Goal: Transaction & Acquisition: Book appointment/travel/reservation

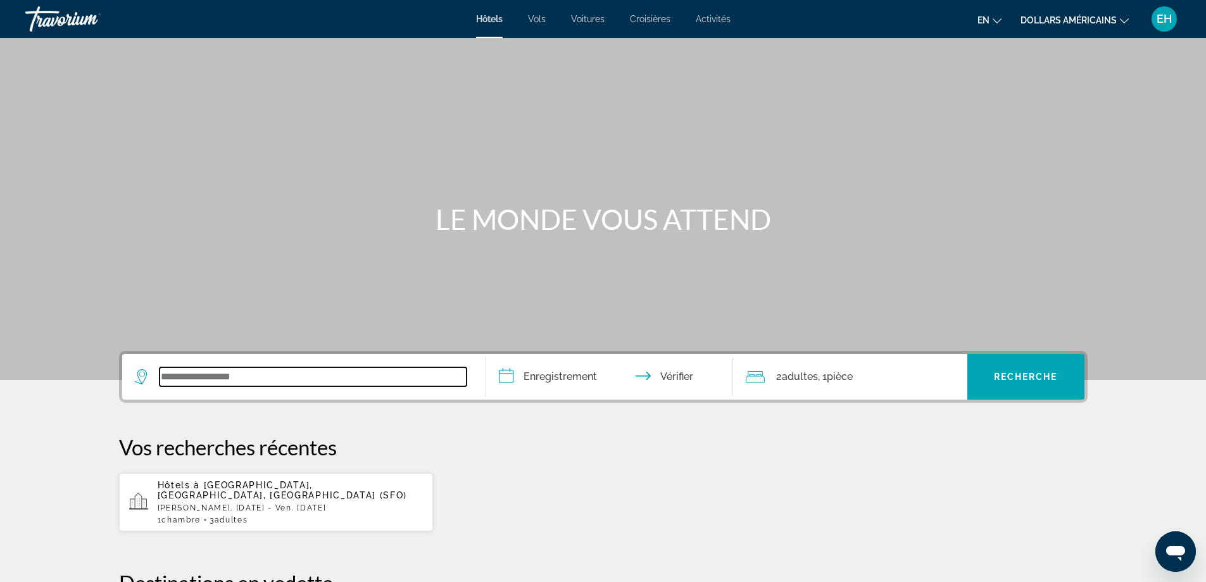
click at [231, 370] on input "Widget de recherche" at bounding box center [313, 376] width 307 height 19
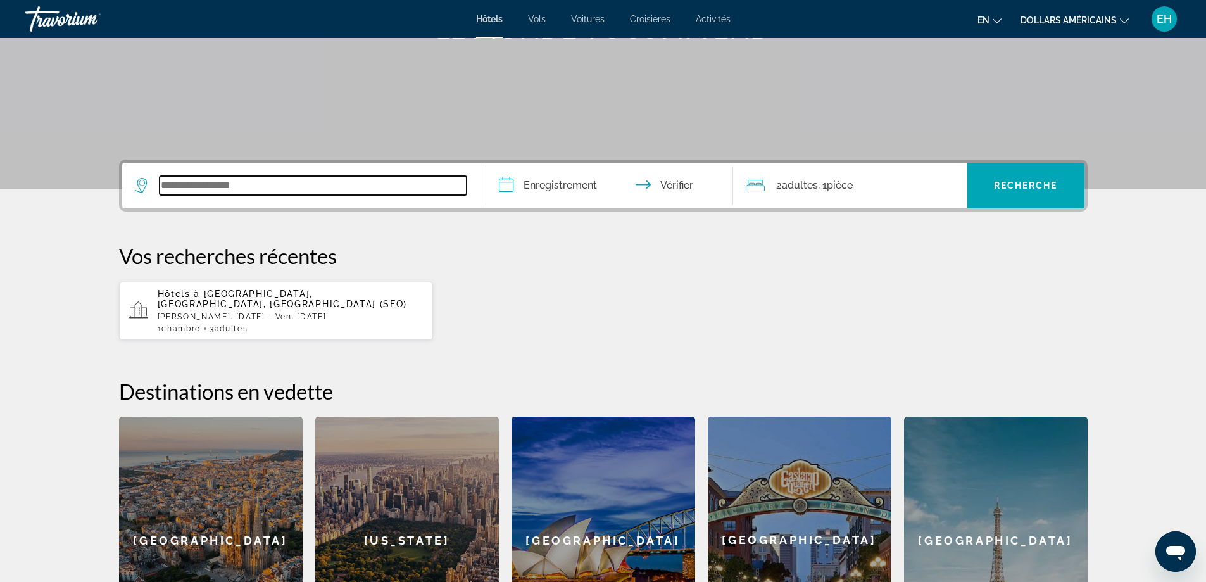
scroll to position [310, 0]
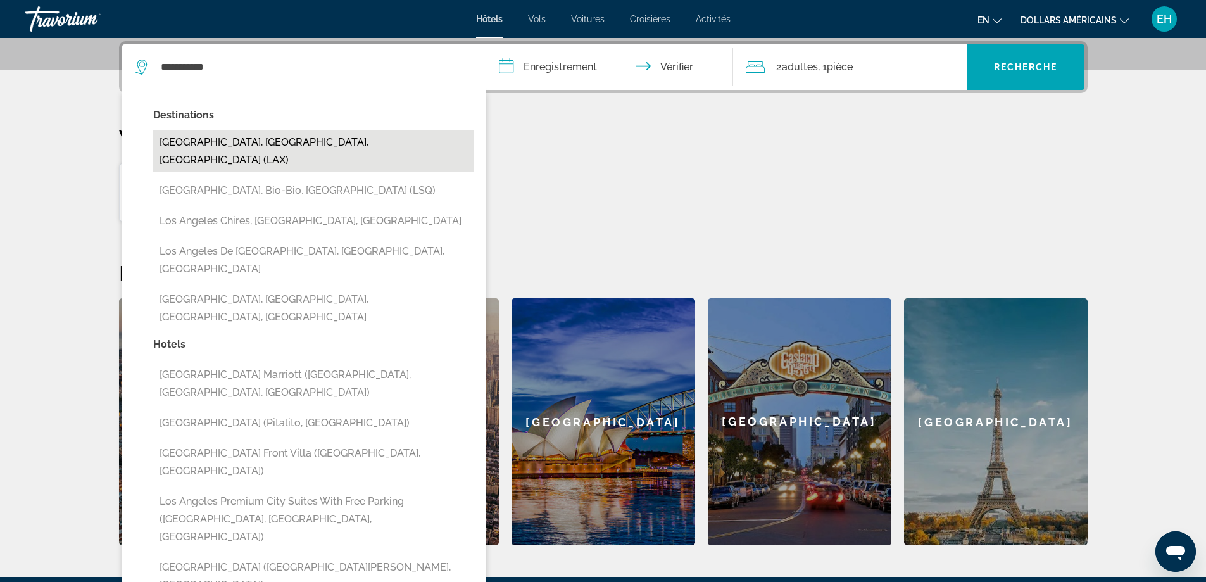
click at [292, 144] on button "[GEOGRAPHIC_DATA], [GEOGRAPHIC_DATA], [GEOGRAPHIC_DATA] (LAX)" at bounding box center [313, 151] width 320 height 42
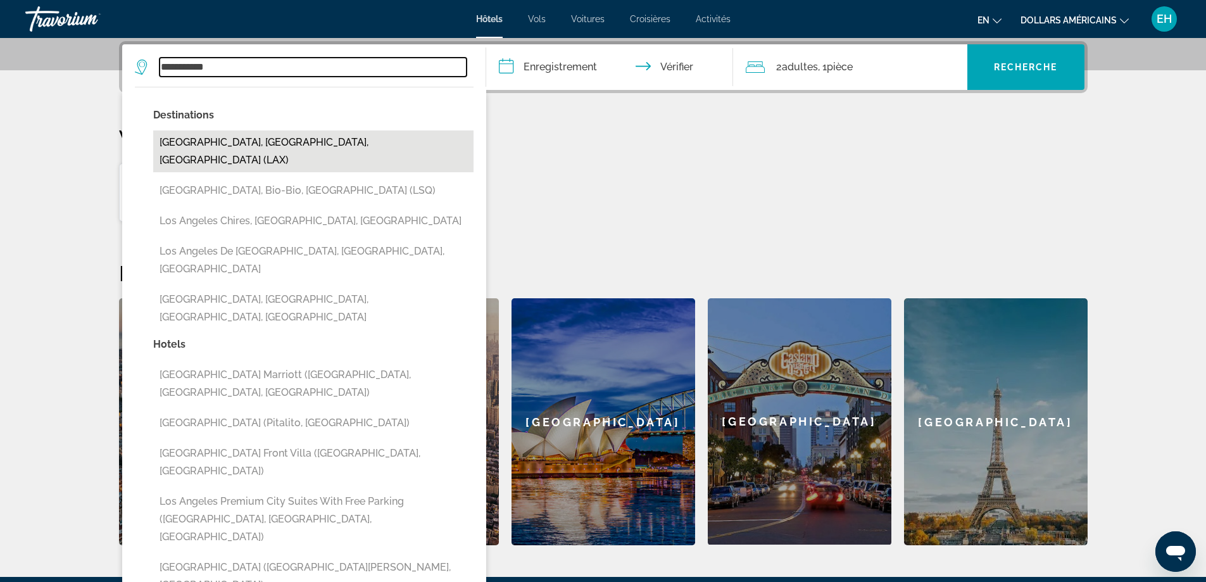
type input "**********"
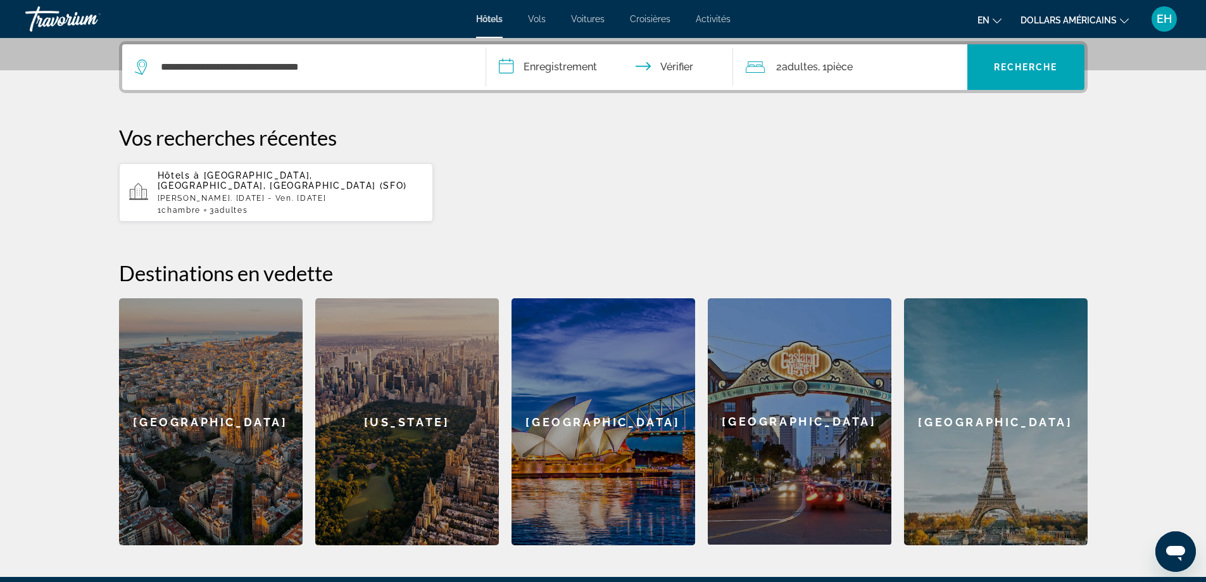
click at [563, 68] on input "**********" at bounding box center [612, 68] width 252 height 49
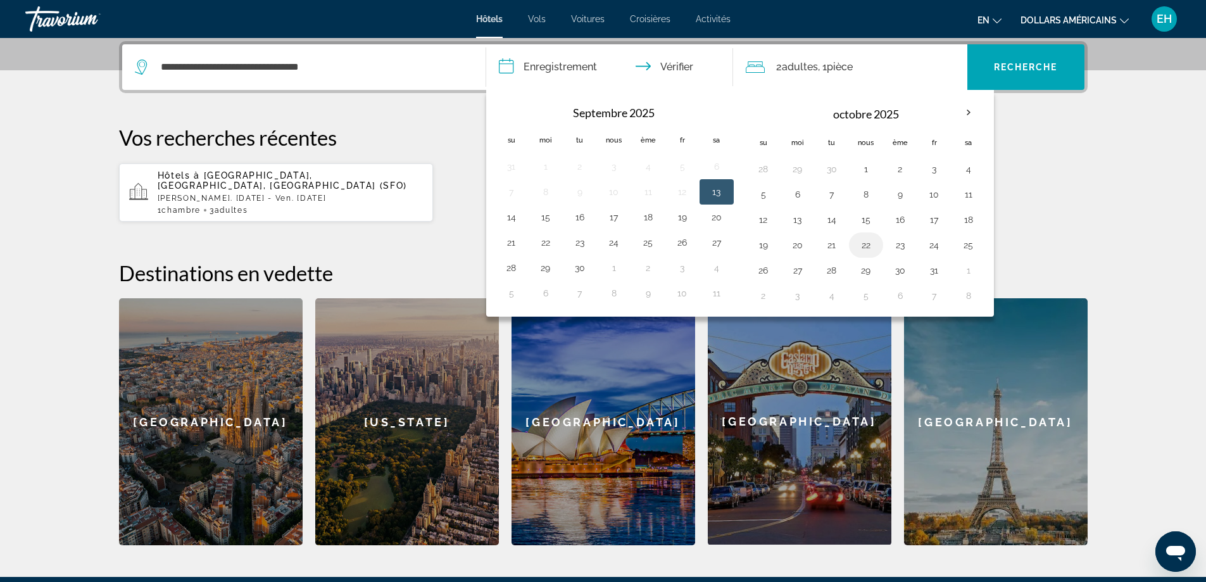
click at [864, 247] on button "22" at bounding box center [866, 245] width 20 height 18
click at [796, 268] on button "27" at bounding box center [798, 270] width 20 height 18
type input "**********"
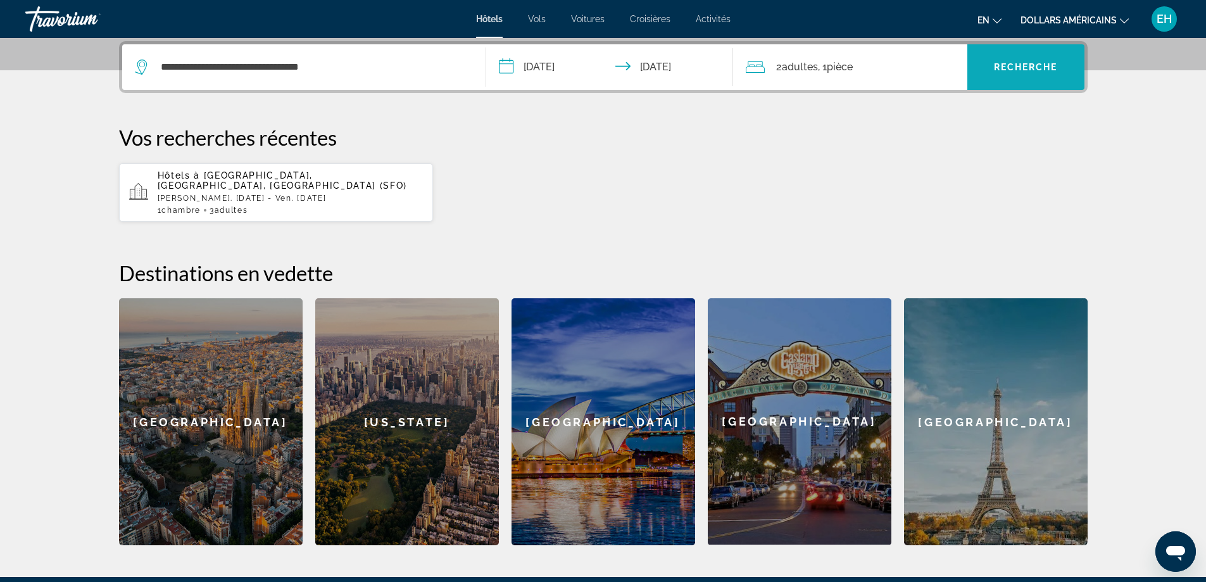
click at [1006, 70] on font "Recherche" at bounding box center [1026, 67] width 64 height 10
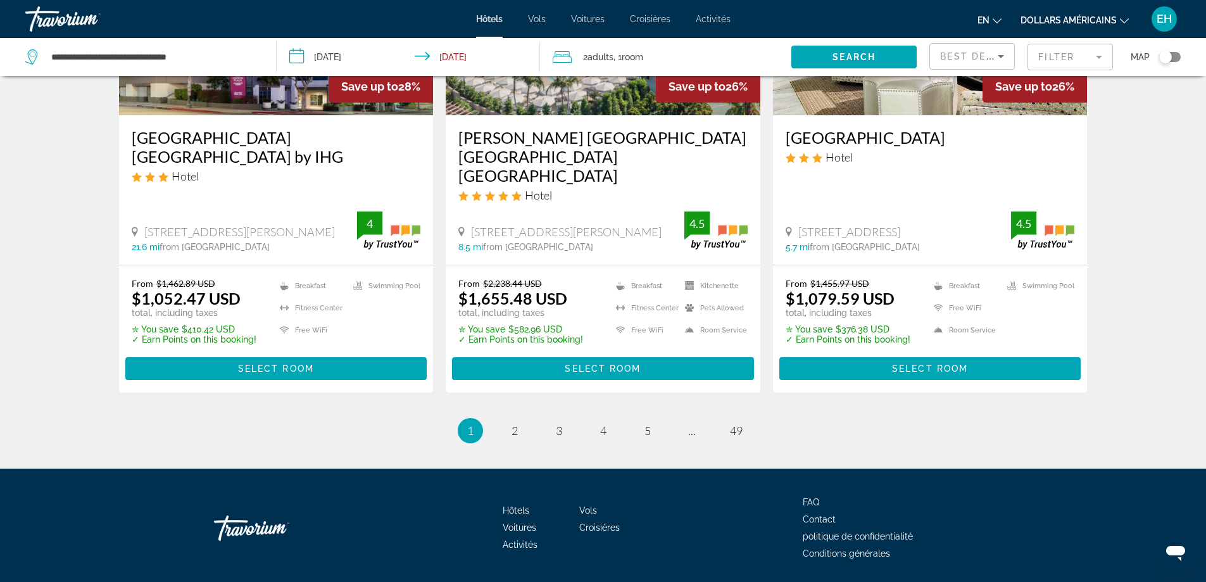
scroll to position [1669, 0]
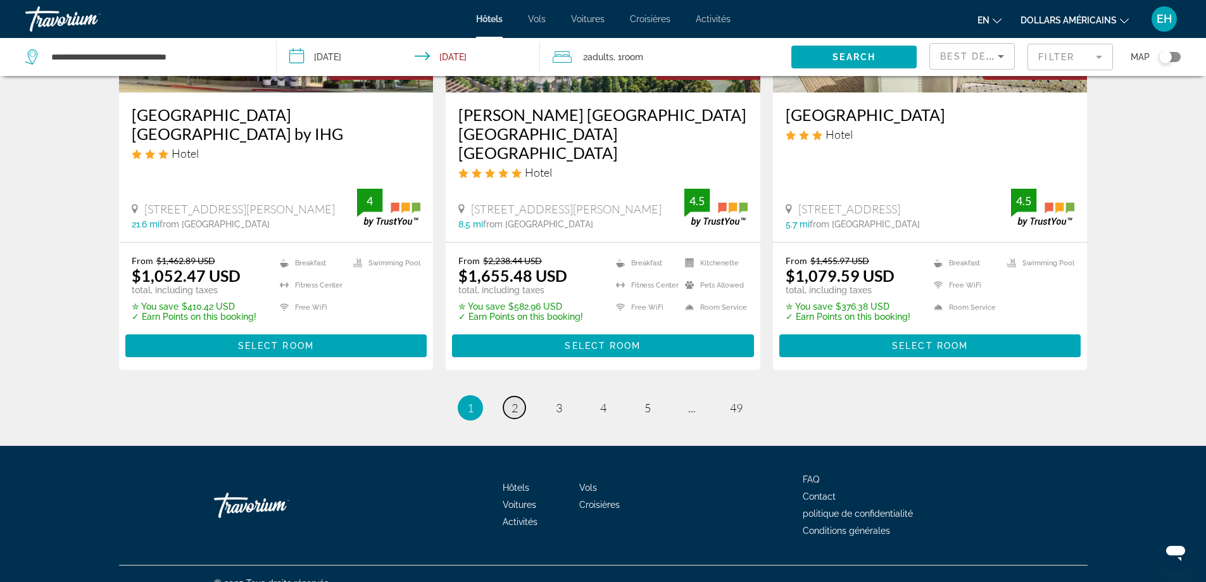
click at [514, 401] on span "2" at bounding box center [515, 408] width 6 height 14
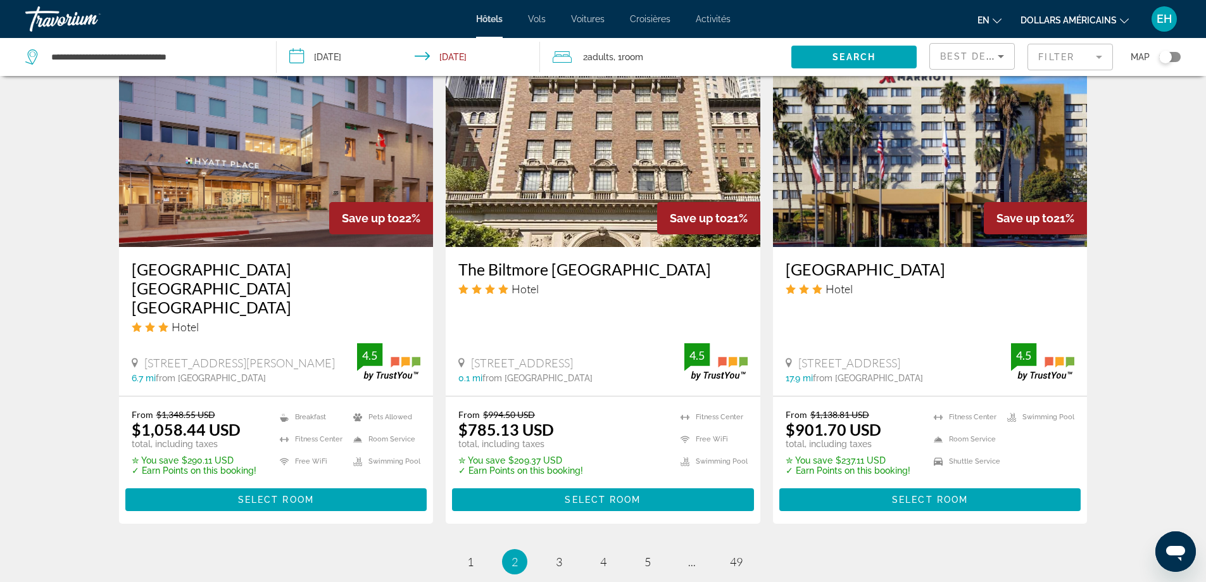
scroll to position [1519, 0]
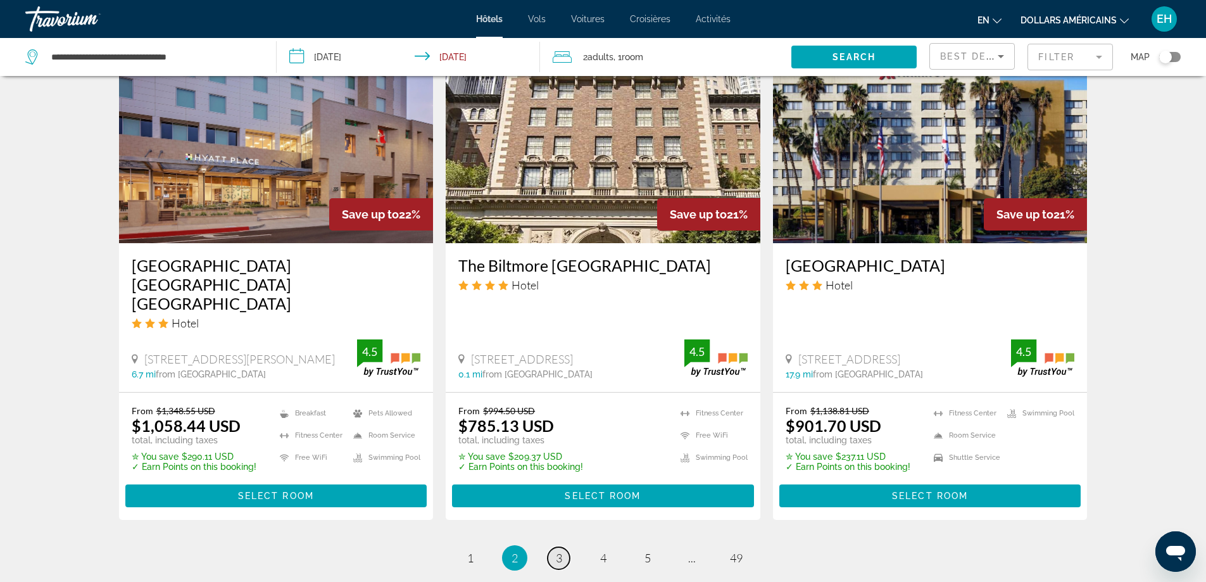
click at [559, 551] on span "3" at bounding box center [559, 558] width 6 height 14
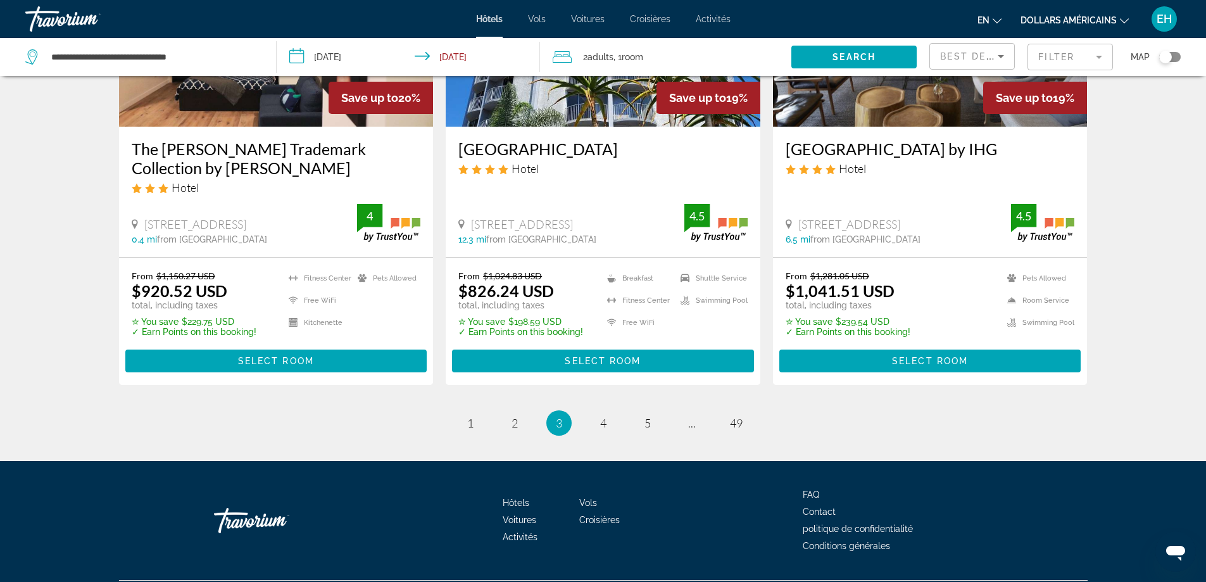
scroll to position [1669, 0]
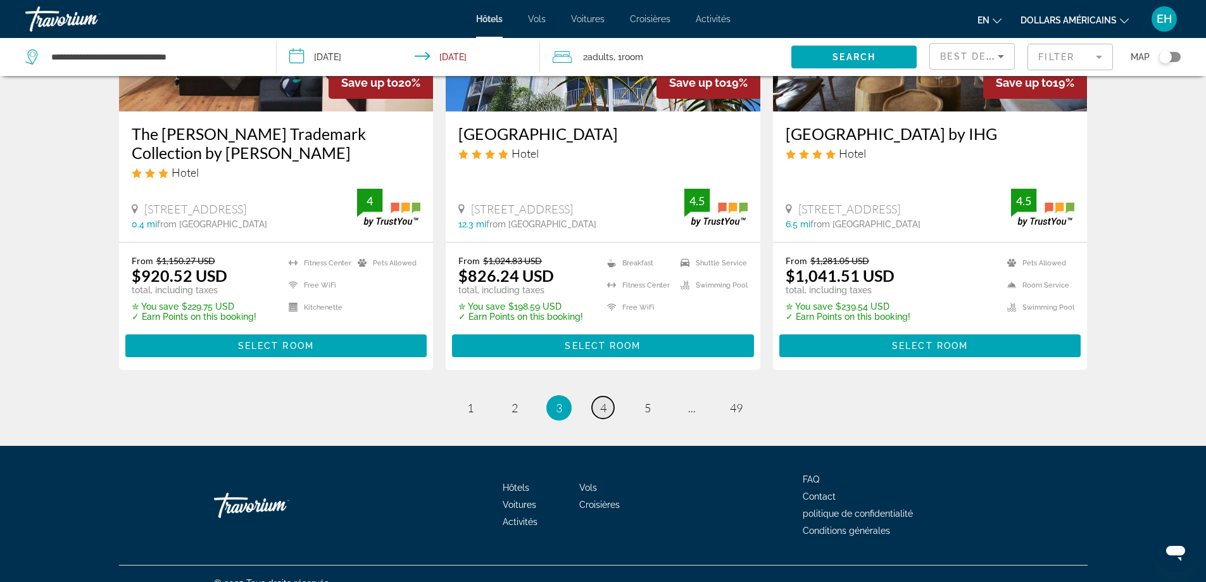
click at [603, 401] on span "4" at bounding box center [603, 408] width 6 height 14
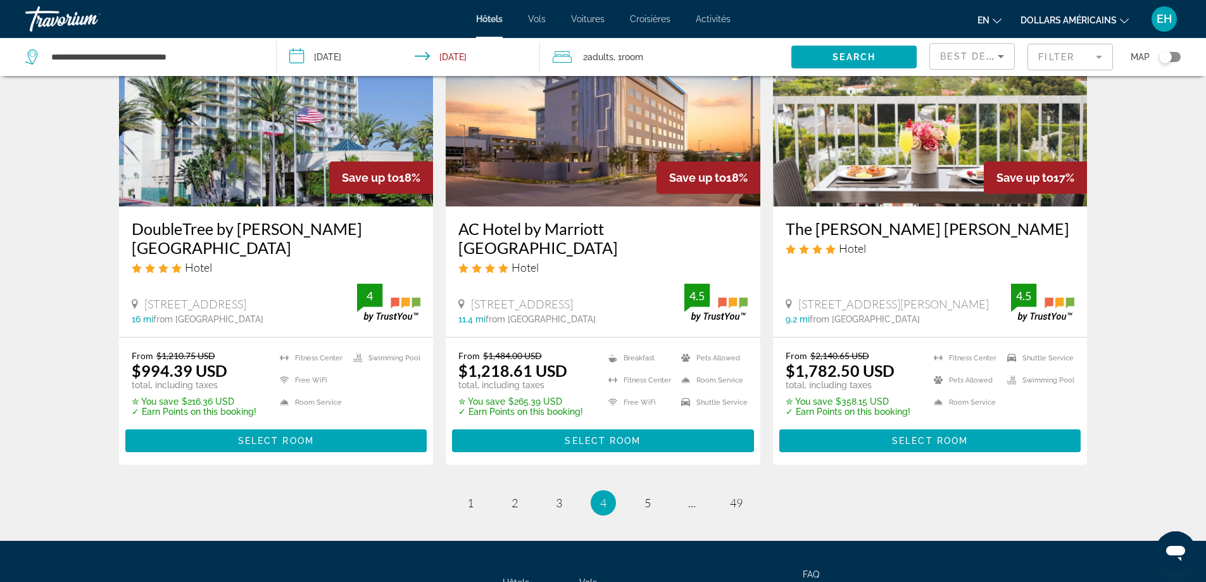
scroll to position [1670, 0]
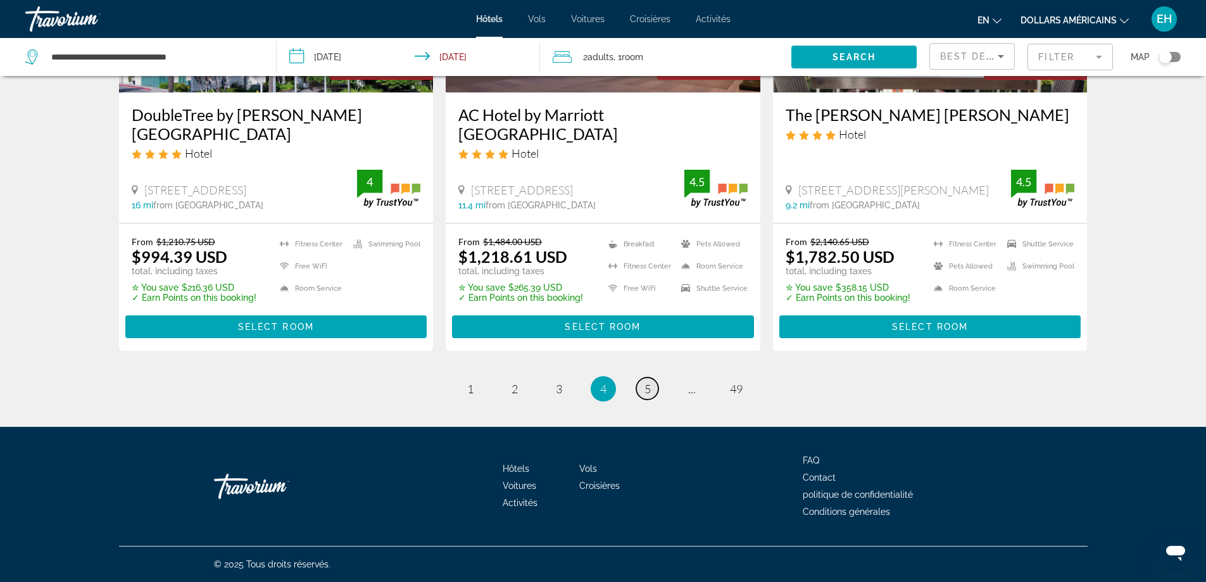
click at [650, 390] on span "5" at bounding box center [648, 389] width 6 height 14
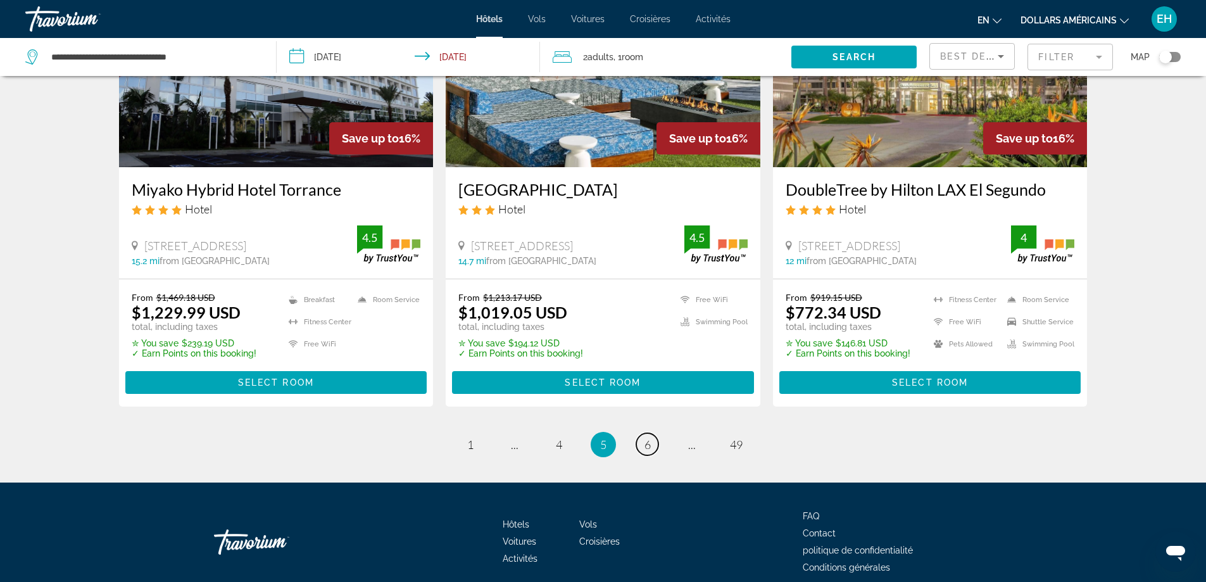
scroll to position [1646, 0]
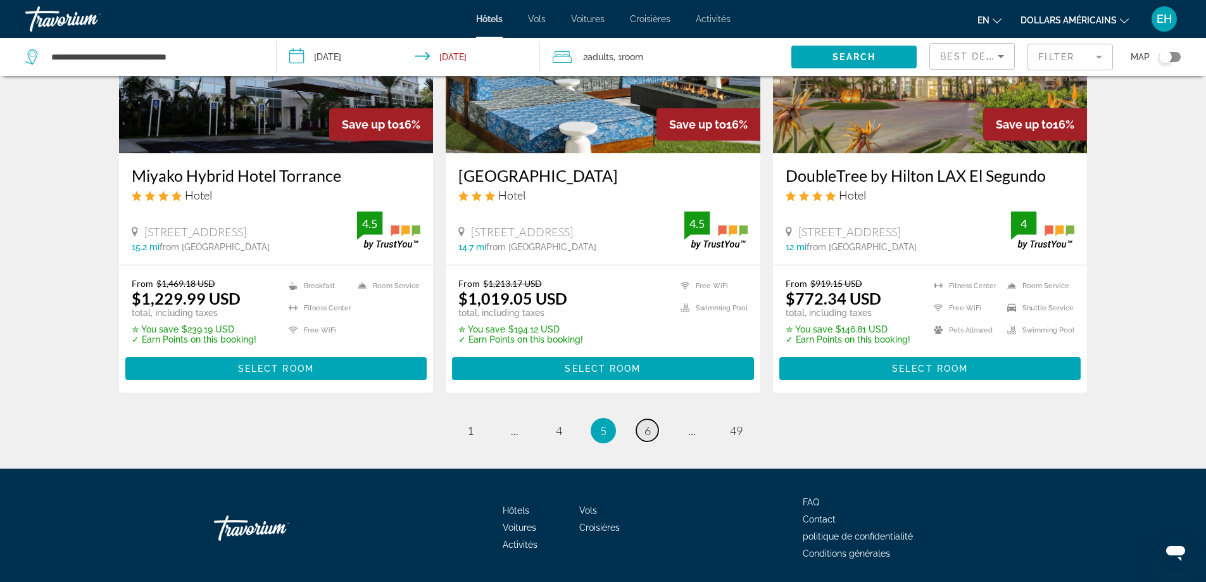
click at [646, 424] on span "6" at bounding box center [648, 431] width 6 height 14
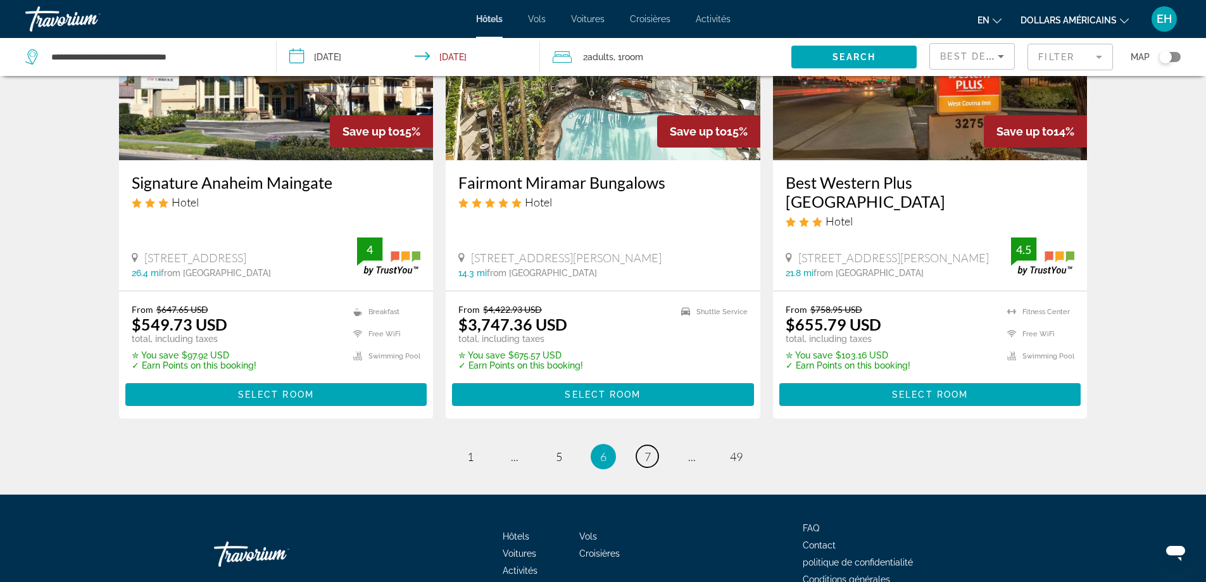
scroll to position [1646, 0]
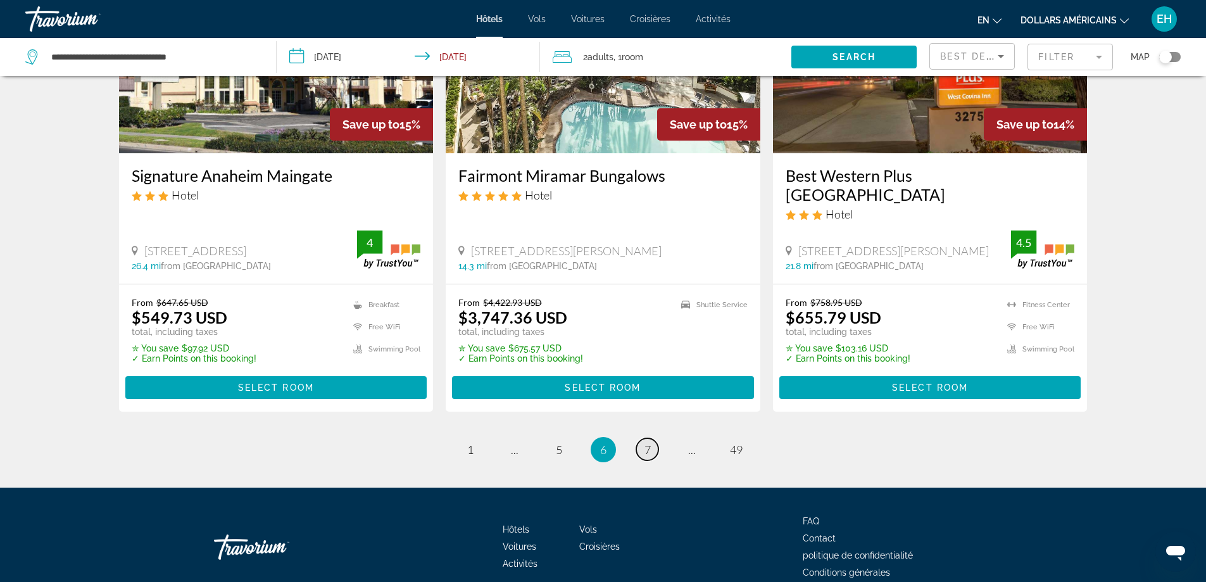
click at [648, 443] on span "7" at bounding box center [648, 450] width 6 height 14
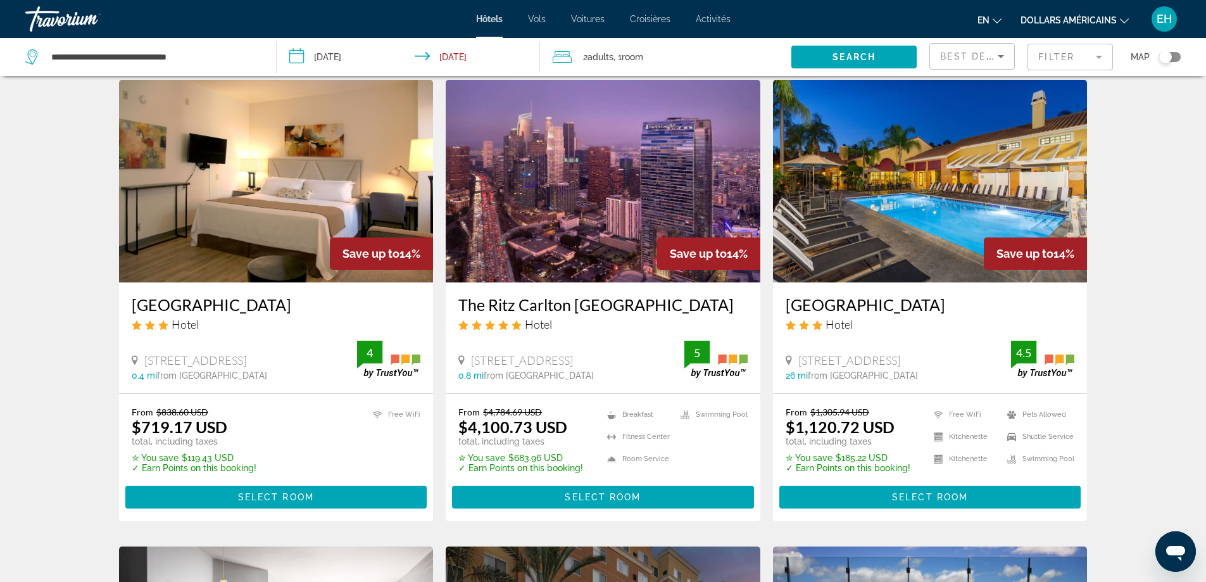
scroll to position [63, 0]
